Goal: Information Seeking & Learning: Learn about a topic

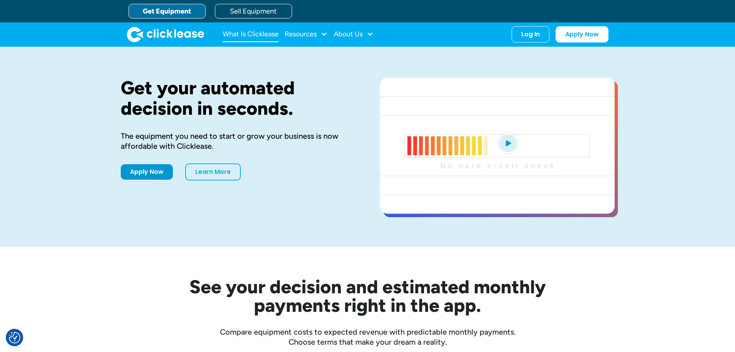
click at [227, 30] on link "What Is Clicklease" at bounding box center [251, 34] width 56 height 15
